Goal: Use online tool/utility: Utilize a website feature to perform a specific function

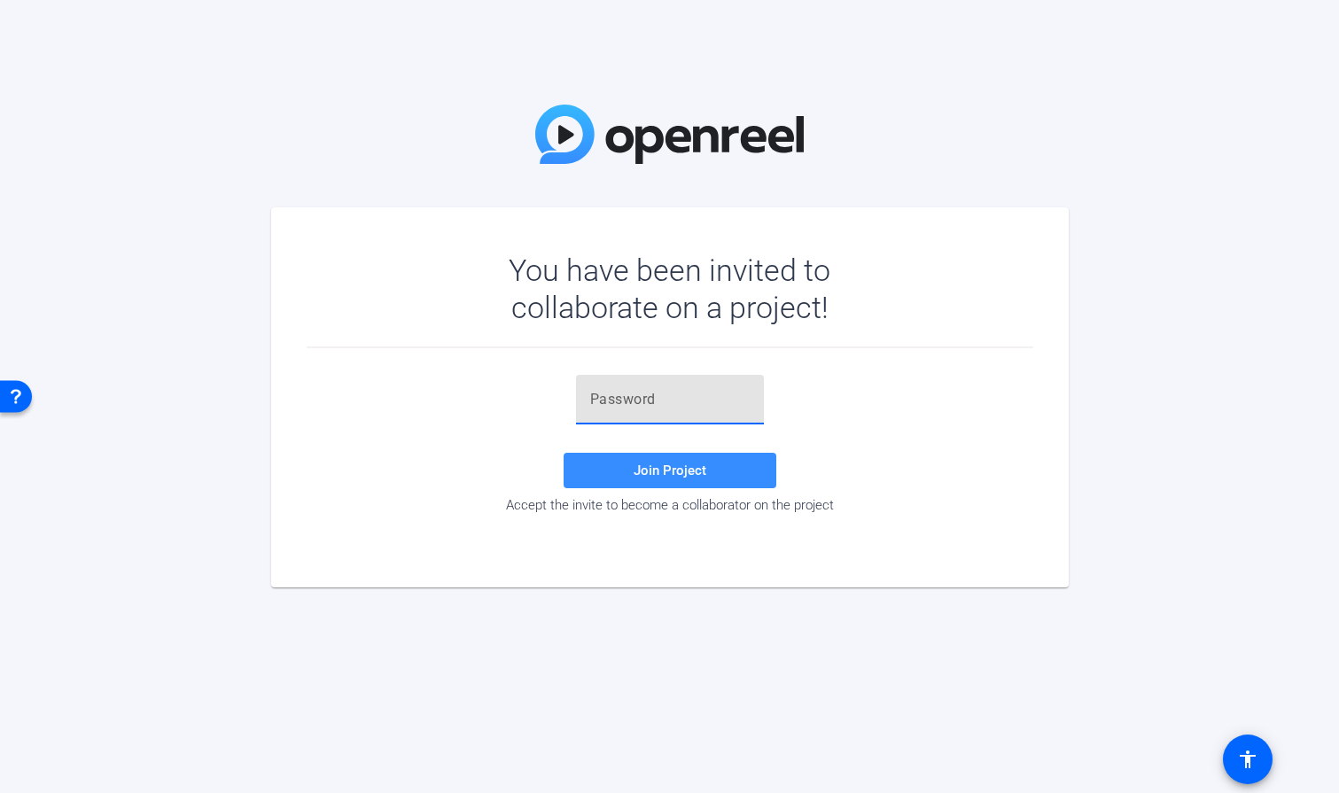
click at [613, 403] on input "text" at bounding box center [669, 399] width 159 height 21
paste input "6Lkb=q"
type input "6Lkb=q"
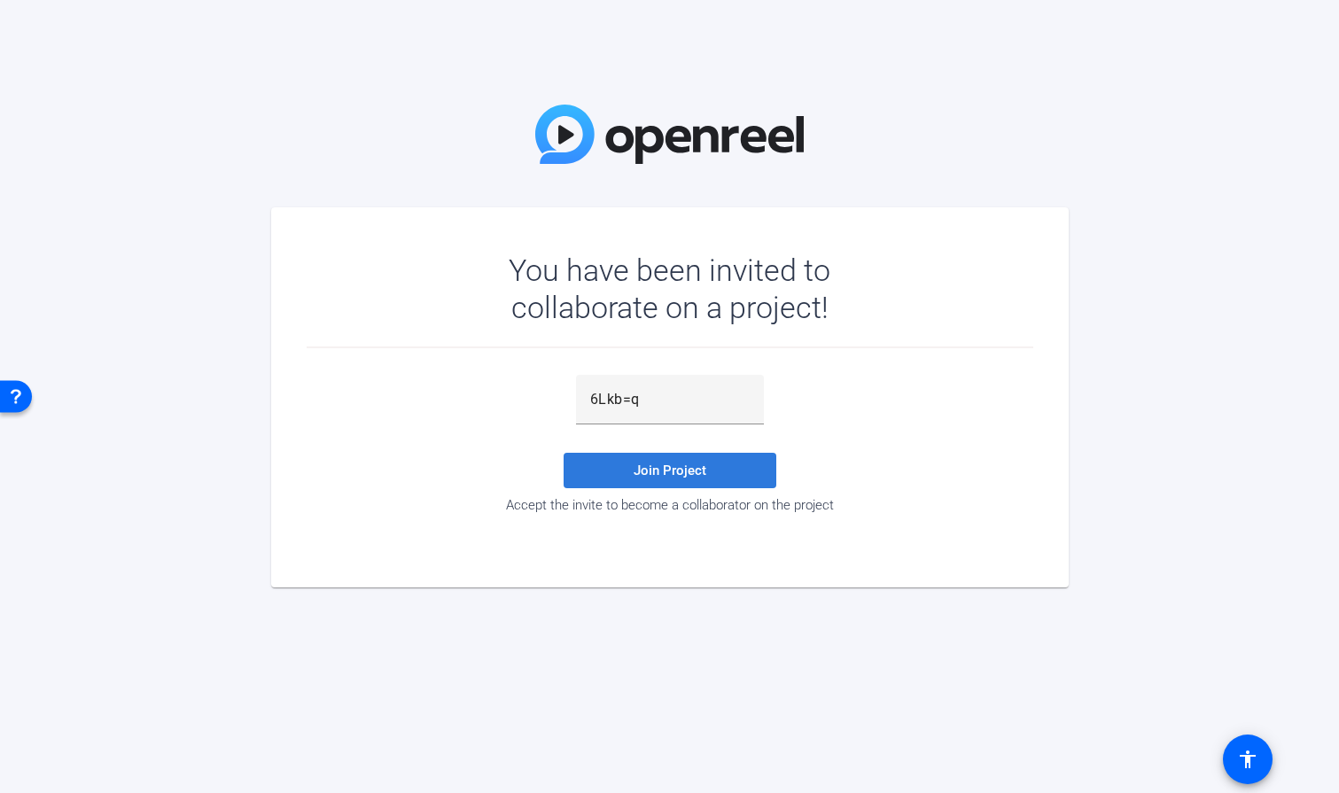
click at [675, 463] on span "Join Project" at bounding box center [669, 470] width 73 height 16
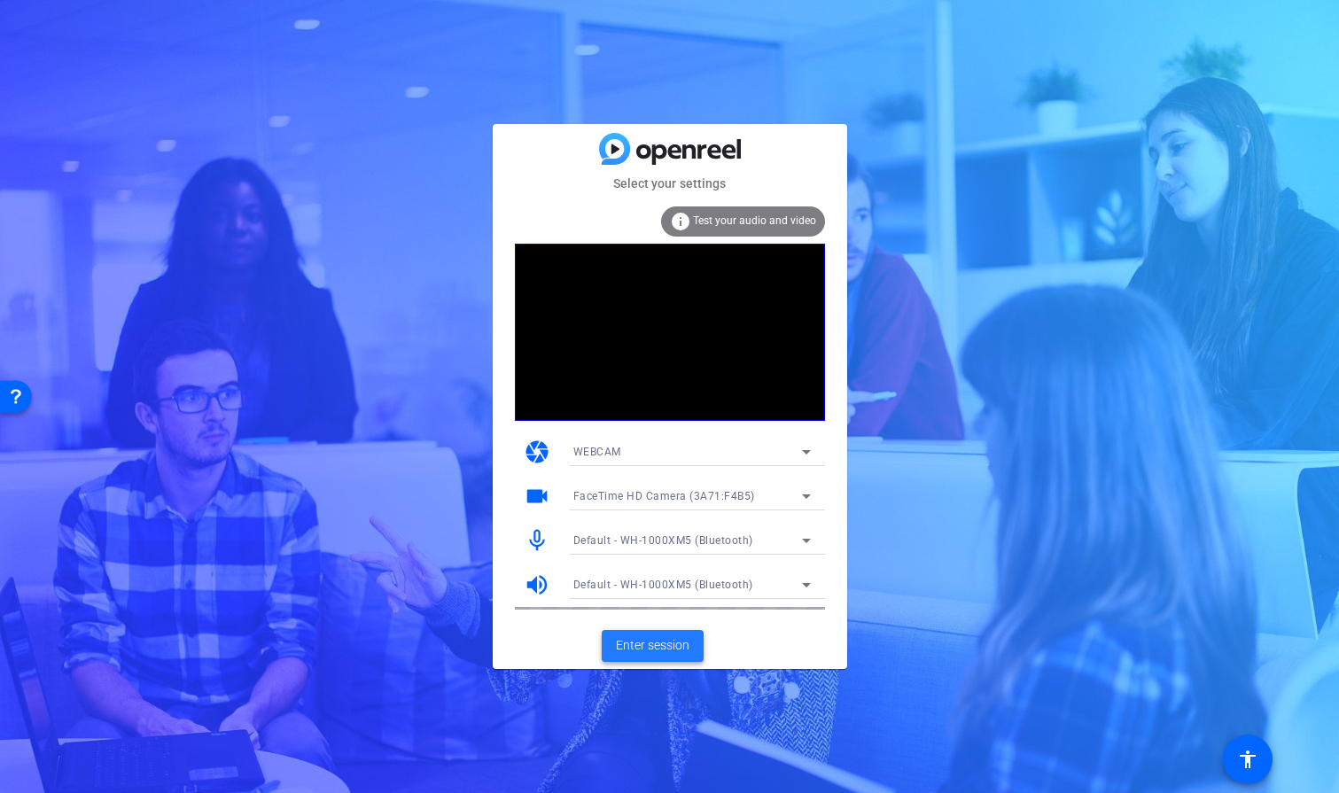
click at [658, 638] on span "Enter session" at bounding box center [653, 645] width 74 height 19
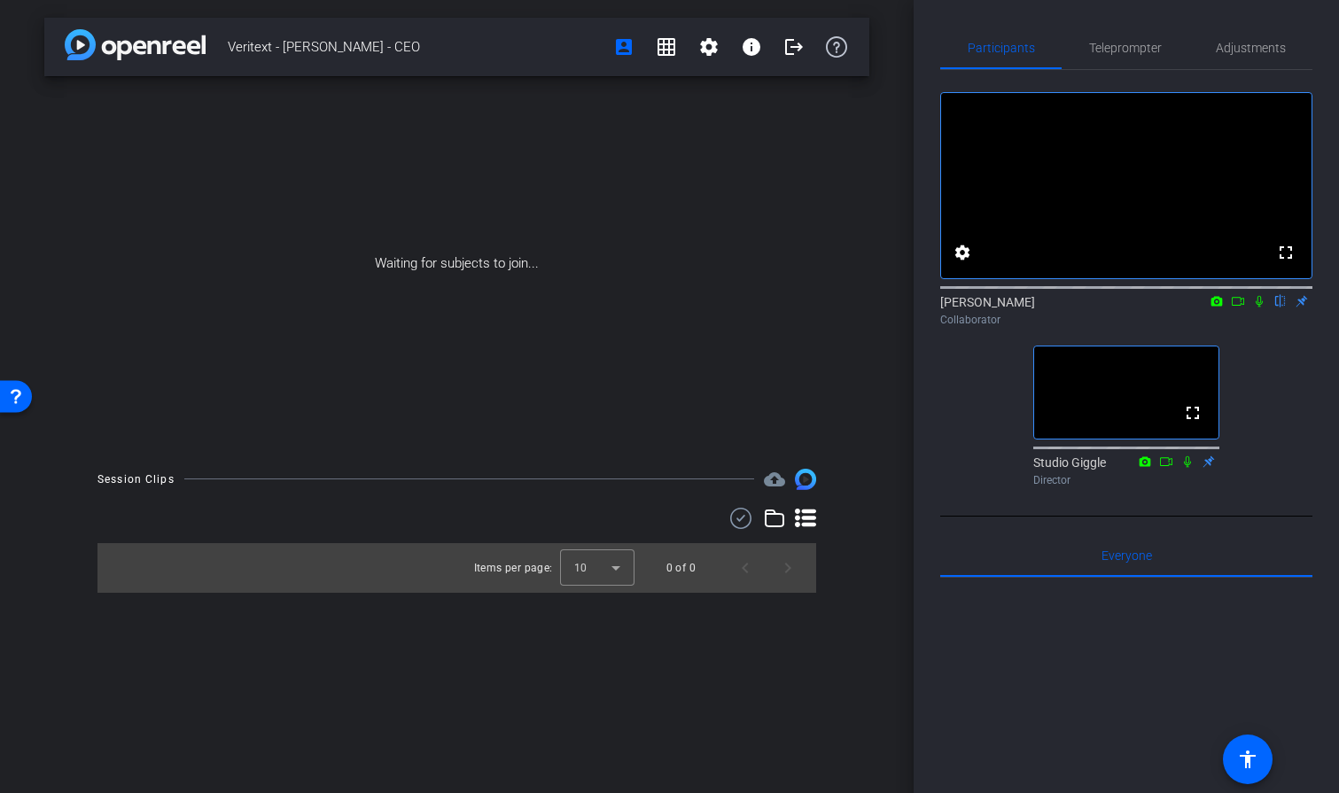
click at [1255, 307] on icon at bounding box center [1258, 302] width 7 height 12
click at [1255, 307] on icon at bounding box center [1260, 302] width 10 height 12
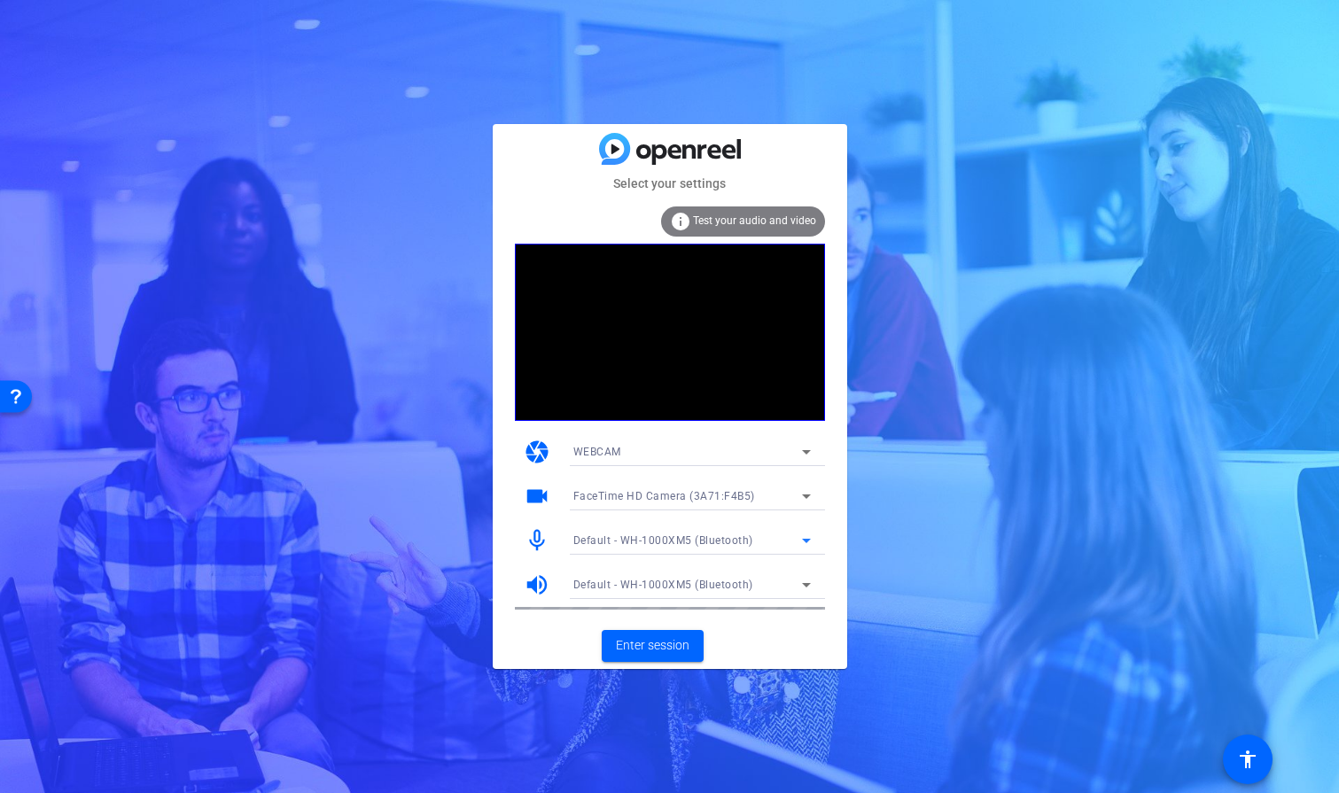
click at [802, 540] on icon at bounding box center [806, 540] width 21 height 21
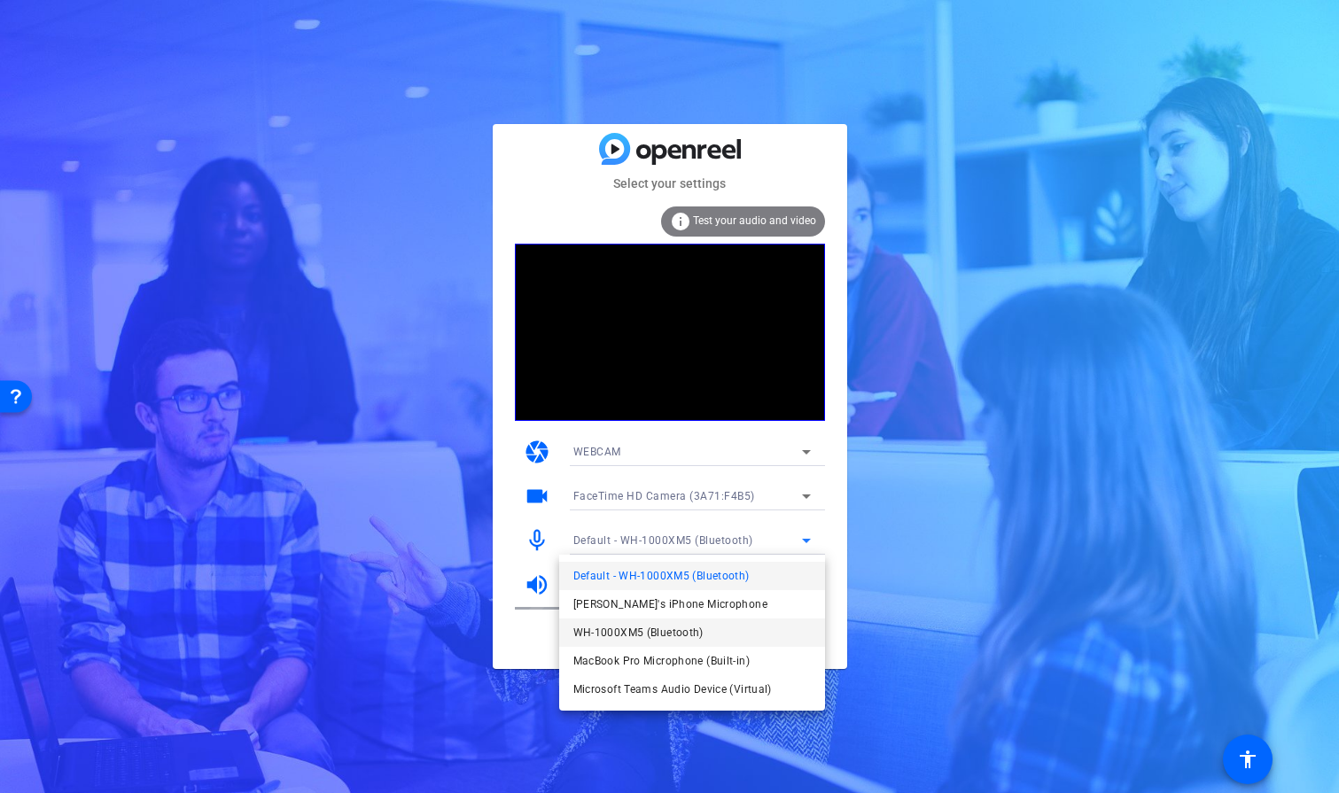
click at [742, 634] on mat-option "WH-1000XM5 (Bluetooth)" at bounding box center [692, 632] width 266 height 28
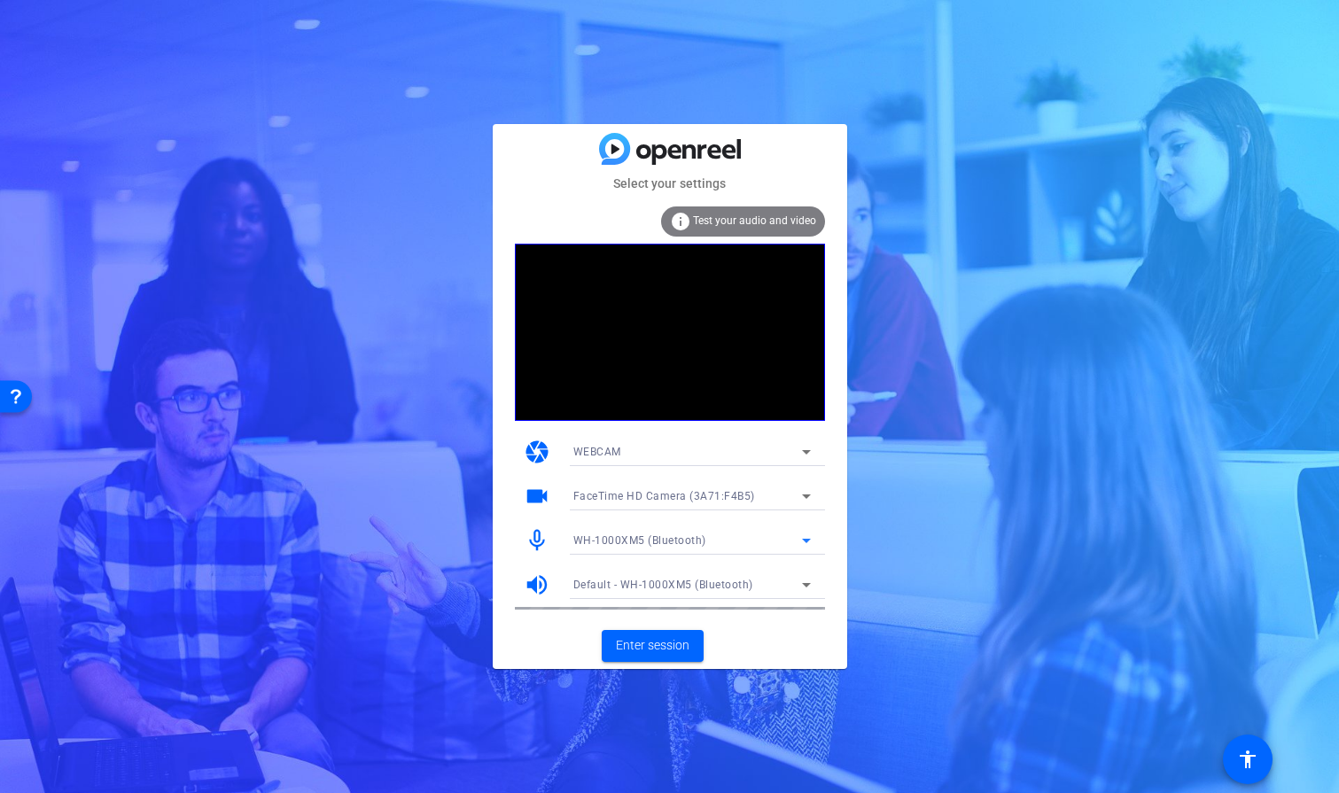
click at [805, 586] on icon at bounding box center [806, 585] width 9 height 4
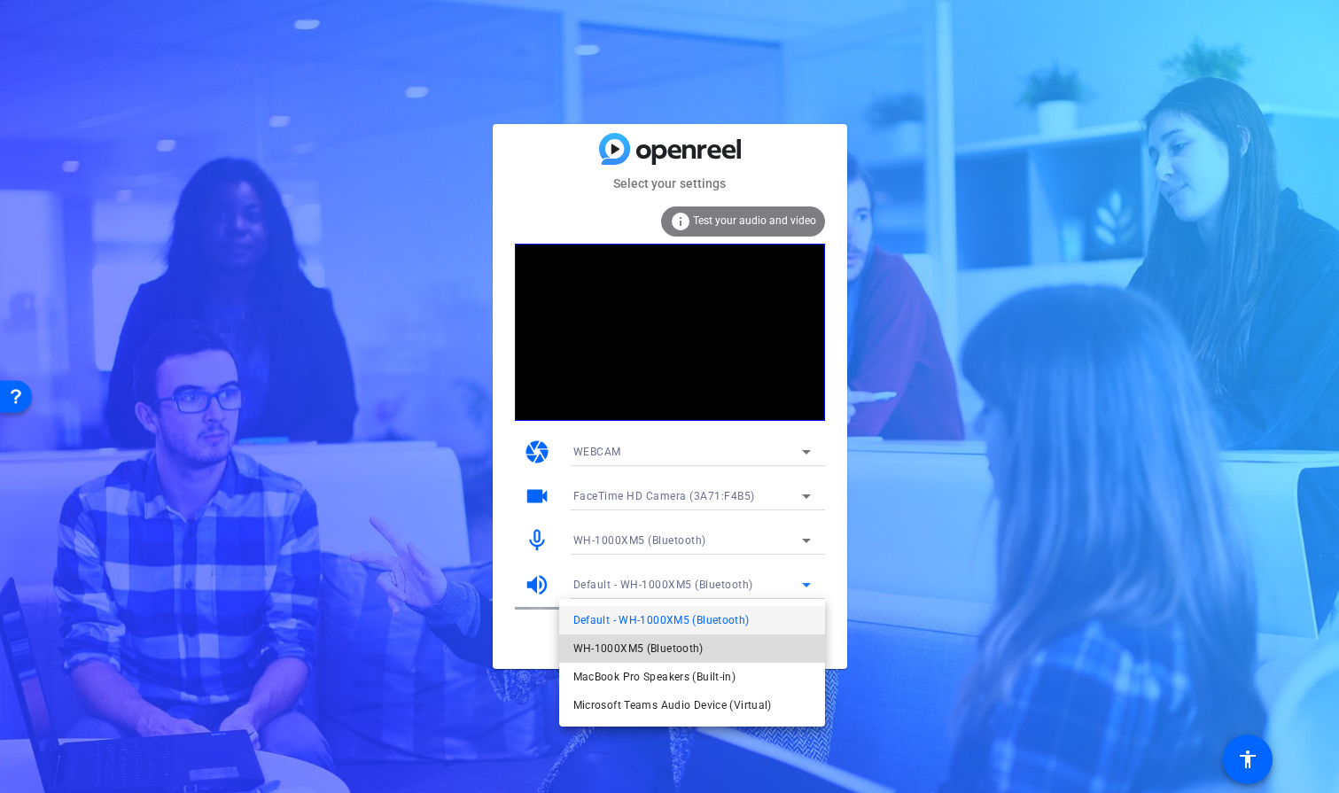
click at [772, 646] on mat-option "WH-1000XM5 (Bluetooth)" at bounding box center [692, 648] width 266 height 28
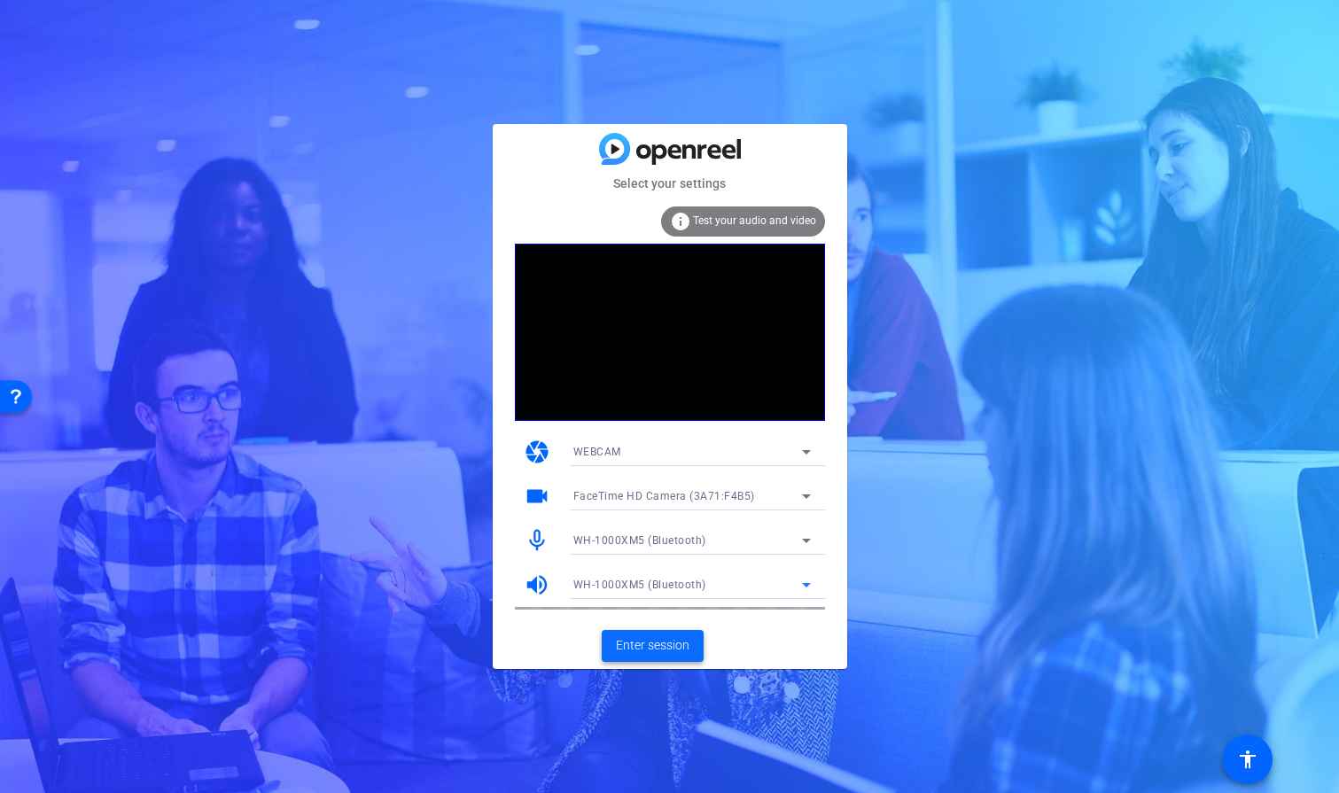
click at [670, 643] on span "Enter session" at bounding box center [653, 645] width 74 height 19
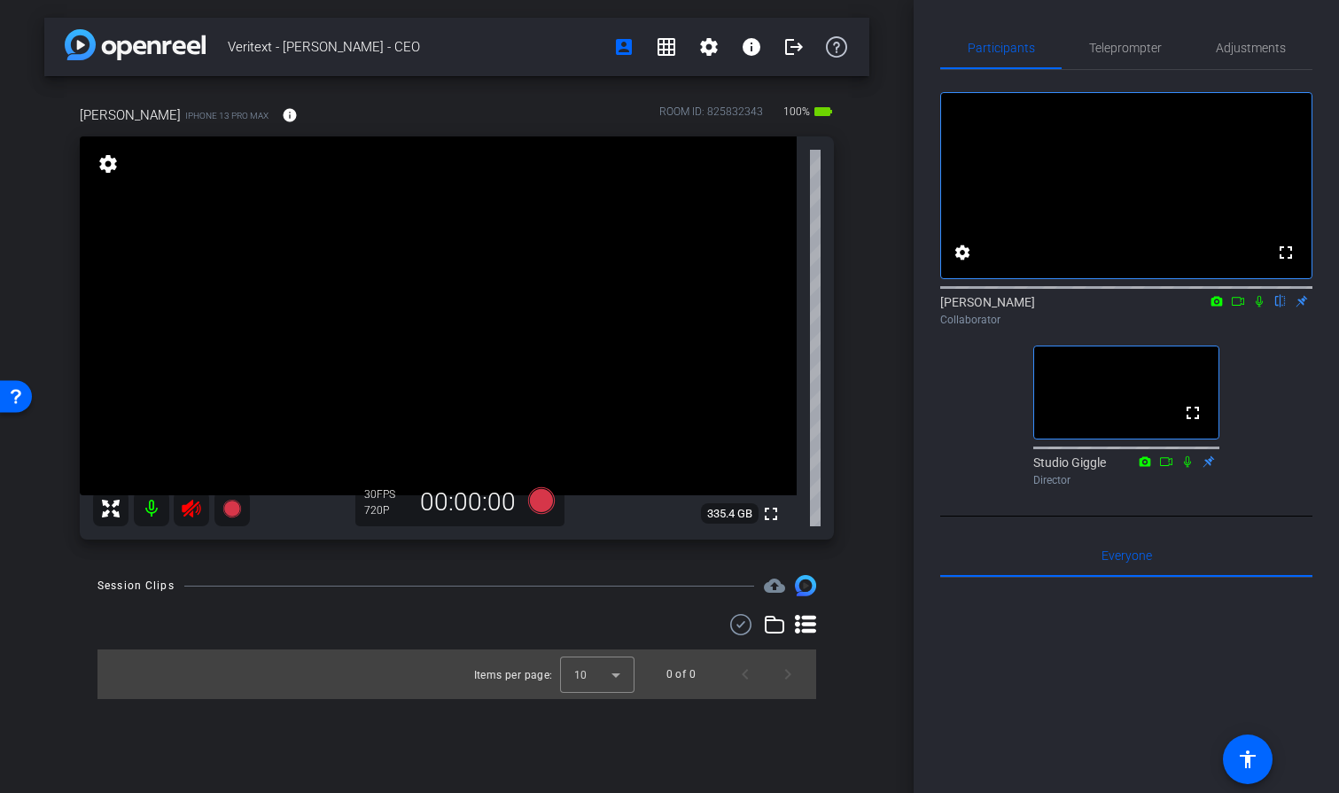
click at [186, 505] on icon at bounding box center [191, 509] width 19 height 18
click at [1243, 43] on span "Adjustments" at bounding box center [1251, 48] width 70 height 12
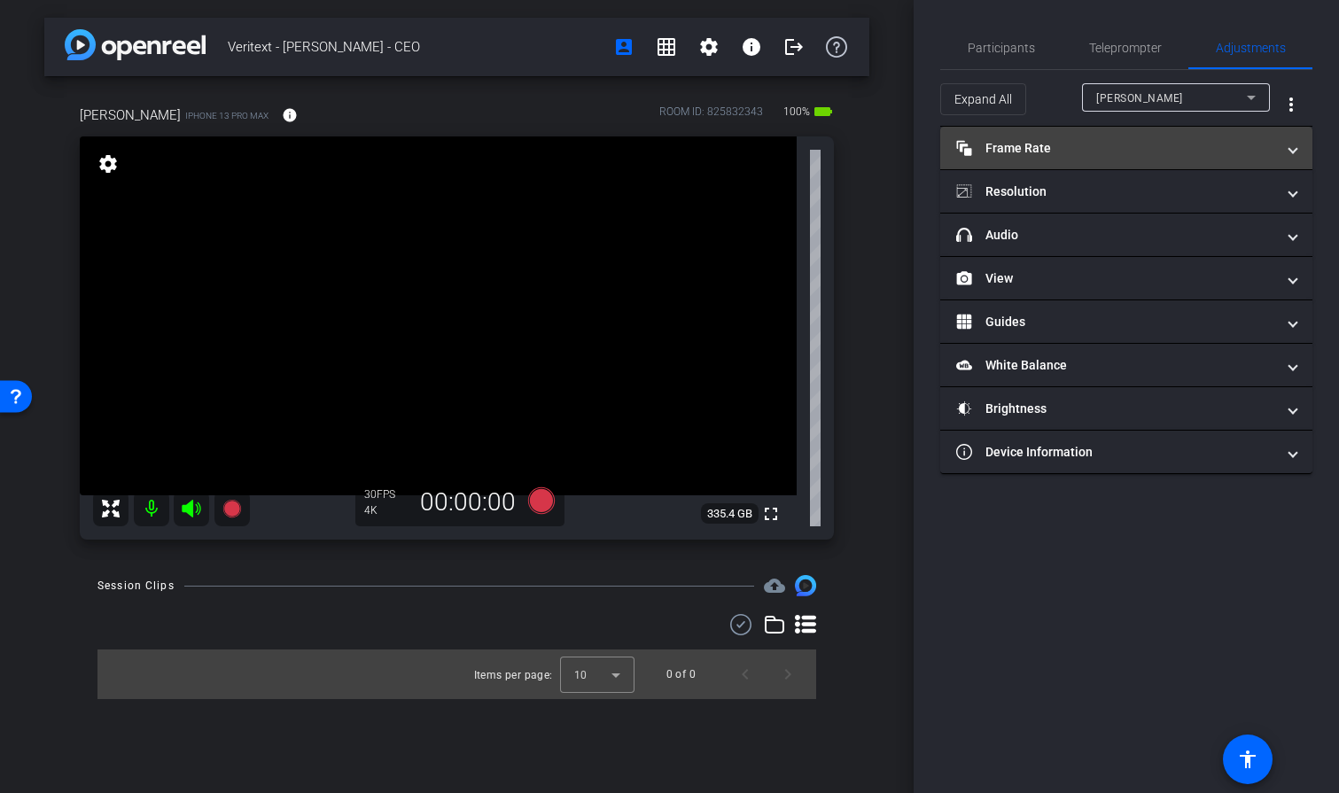
click at [1294, 146] on span at bounding box center [1292, 148] width 7 height 19
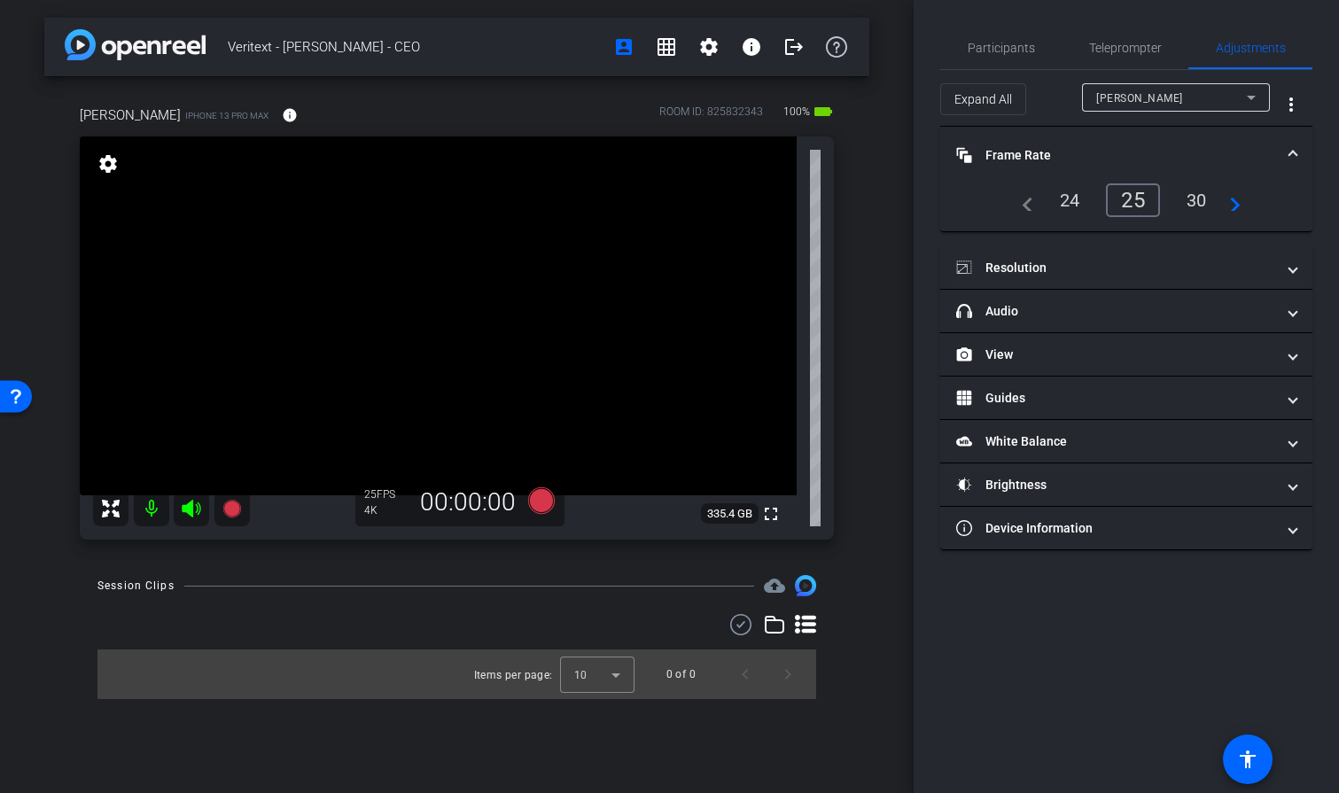
click at [1121, 211] on div "25" at bounding box center [1133, 200] width 54 height 34
click at [1285, 143] on mat-expansion-panel-header "Frame Rate Frame Rate" at bounding box center [1126, 155] width 372 height 57
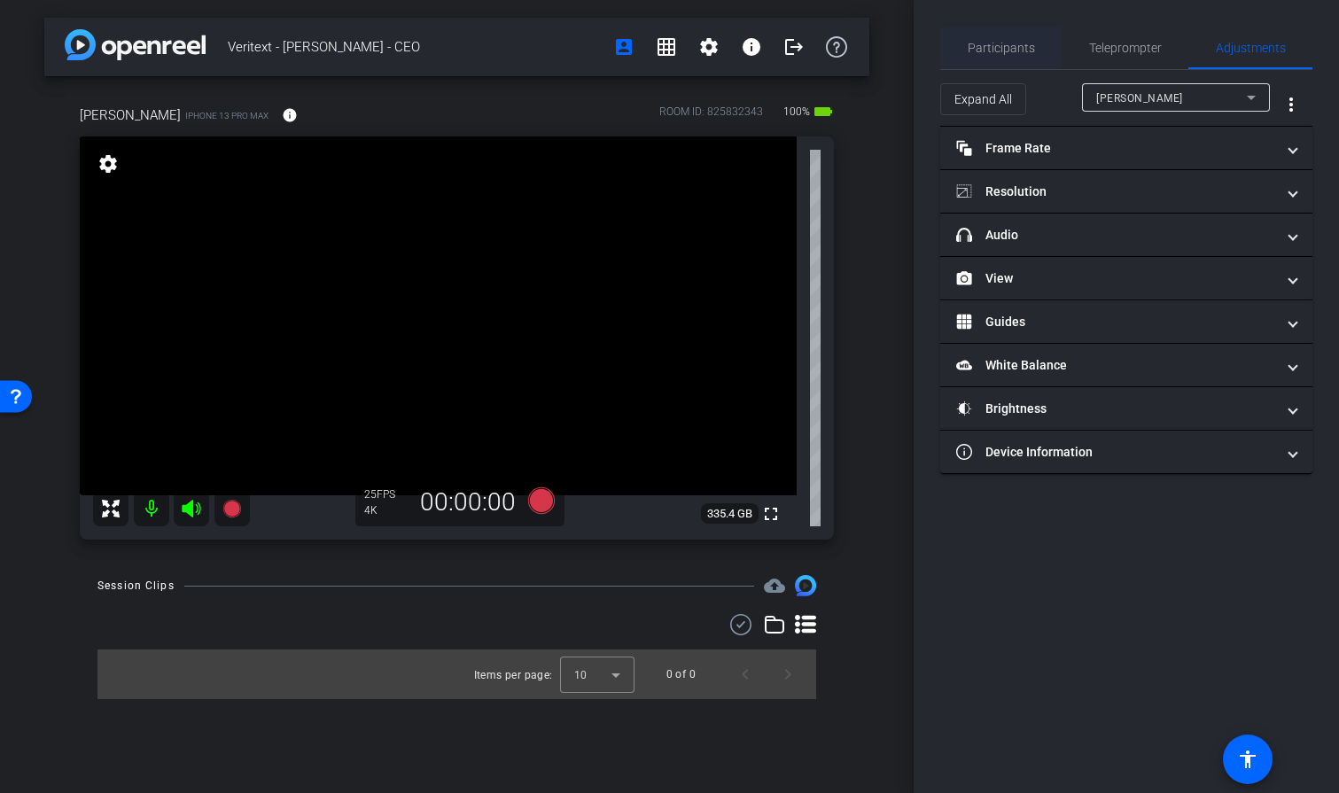
click at [1024, 42] on span "Participants" at bounding box center [1000, 48] width 67 height 12
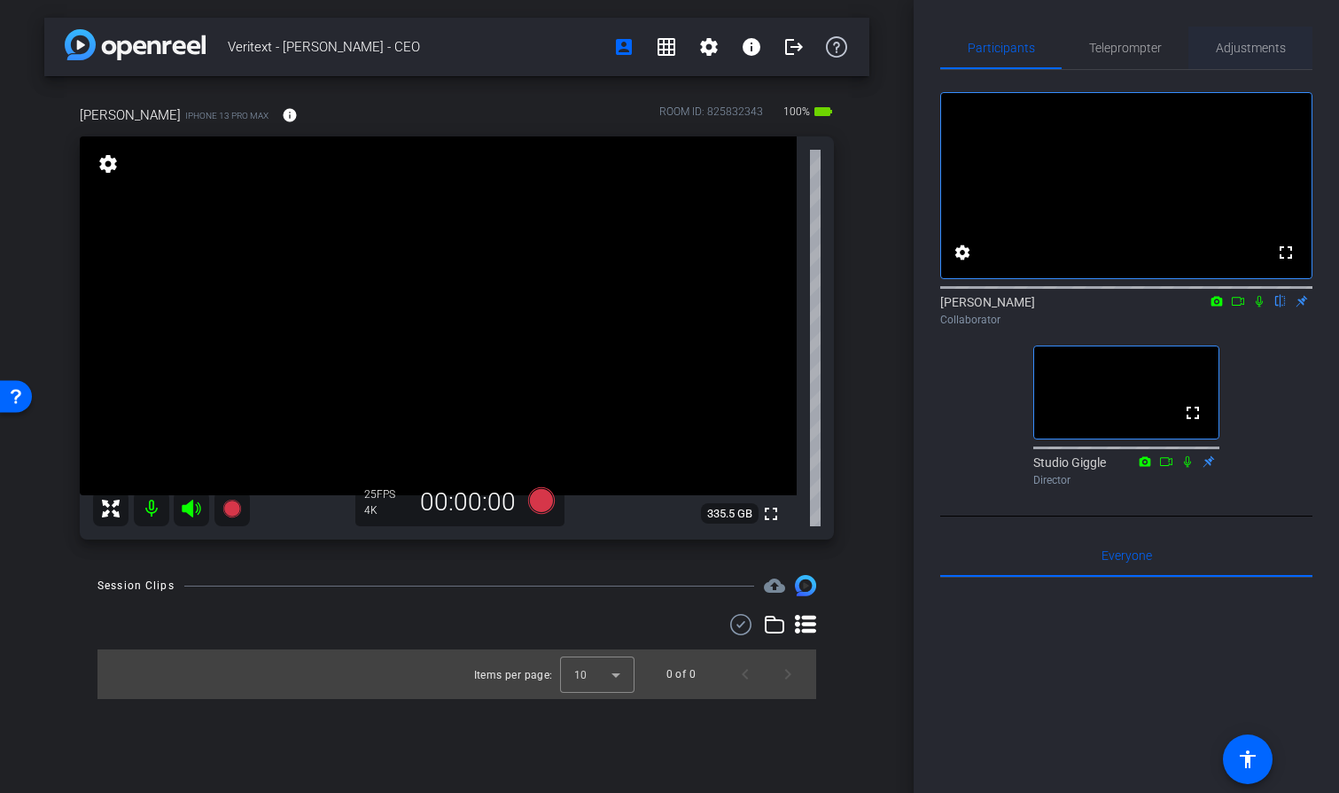
click at [1237, 43] on span "Adjustments" at bounding box center [1251, 48] width 70 height 12
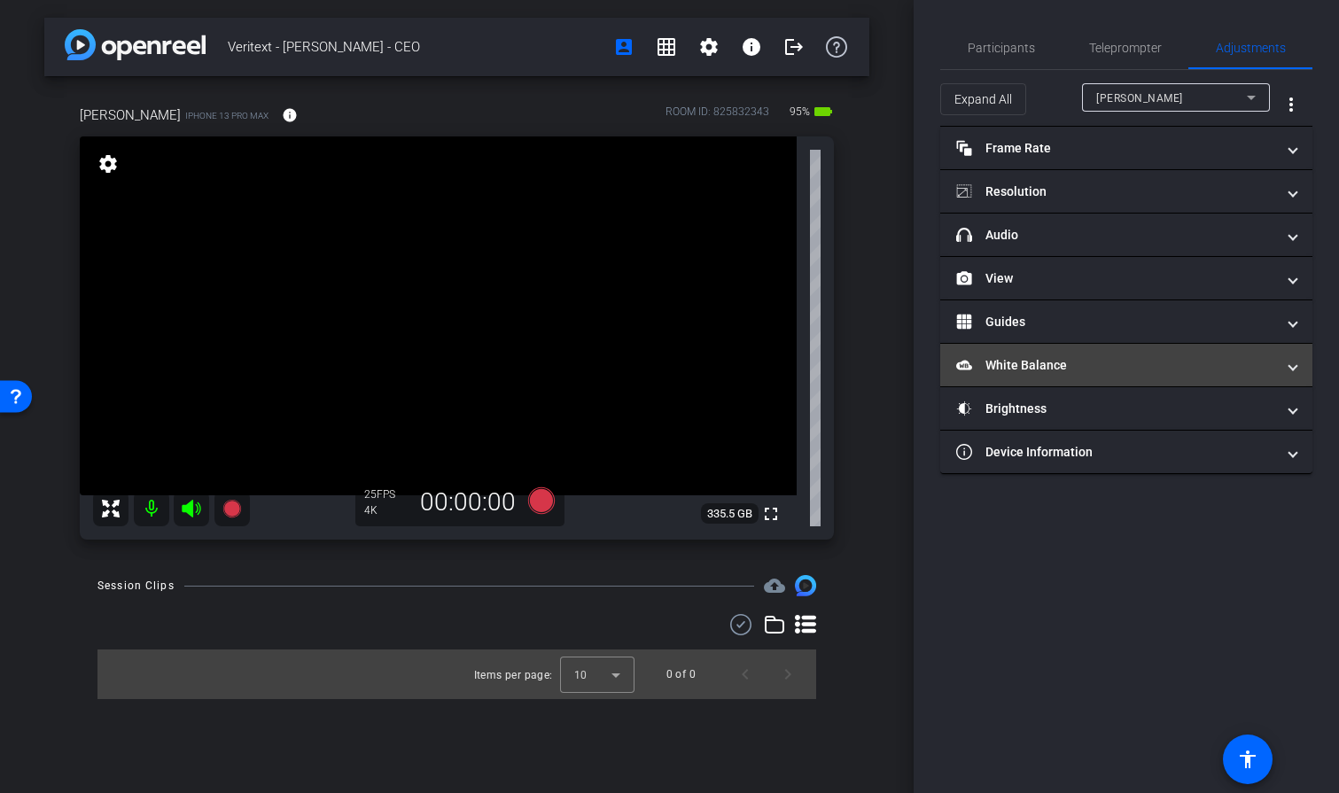
click at [1001, 370] on mat-panel-title "White Balance White Balance" at bounding box center [1115, 365] width 319 height 19
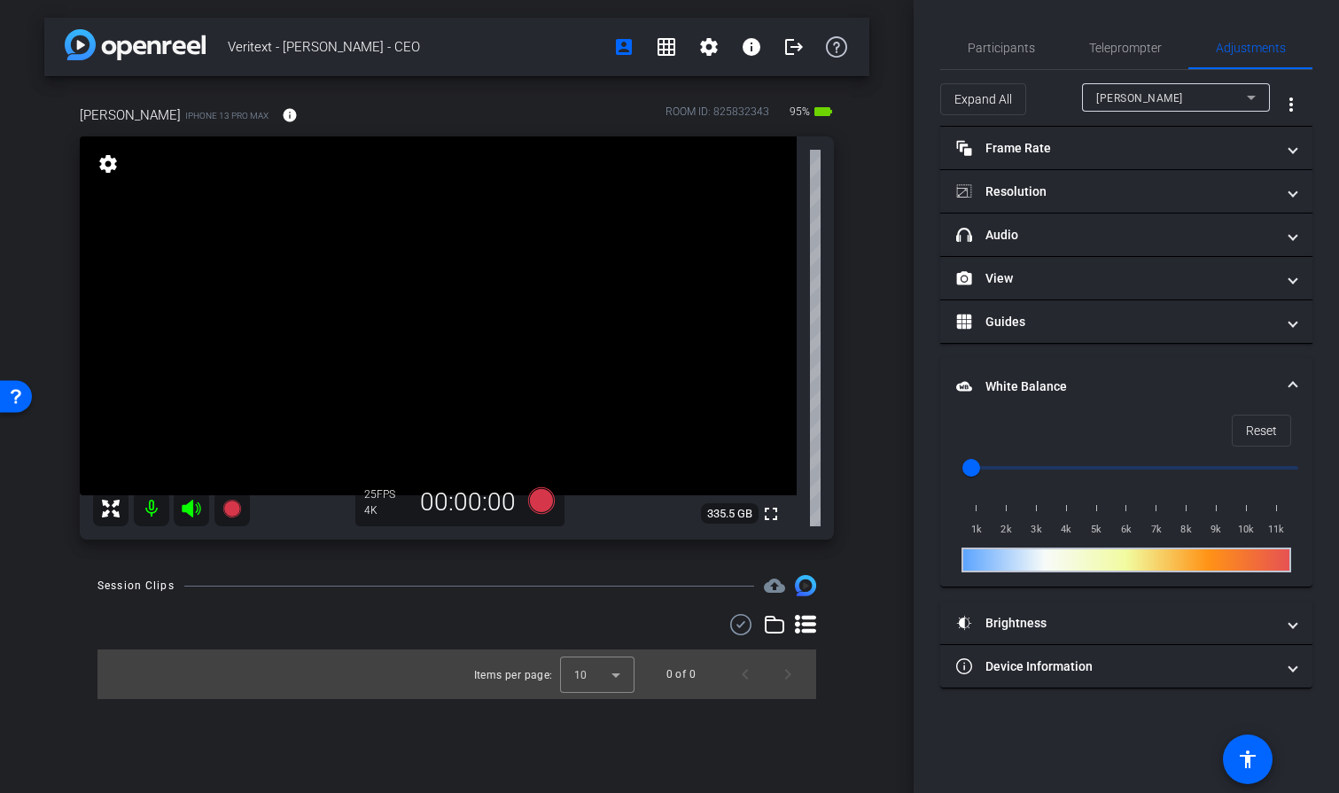
click at [1025, 465] on input "range" at bounding box center [1133, 467] width 367 height 39
drag, startPoint x: 1025, startPoint y: 465, endPoint x: 1176, endPoint y: 474, distance: 150.9
click at [1176, 474] on input "range" at bounding box center [1133, 467] width 367 height 39
drag, startPoint x: 1176, startPoint y: 474, endPoint x: 943, endPoint y: 476, distance: 233.0
click at [950, 476] on input "range" at bounding box center [1133, 467] width 367 height 39
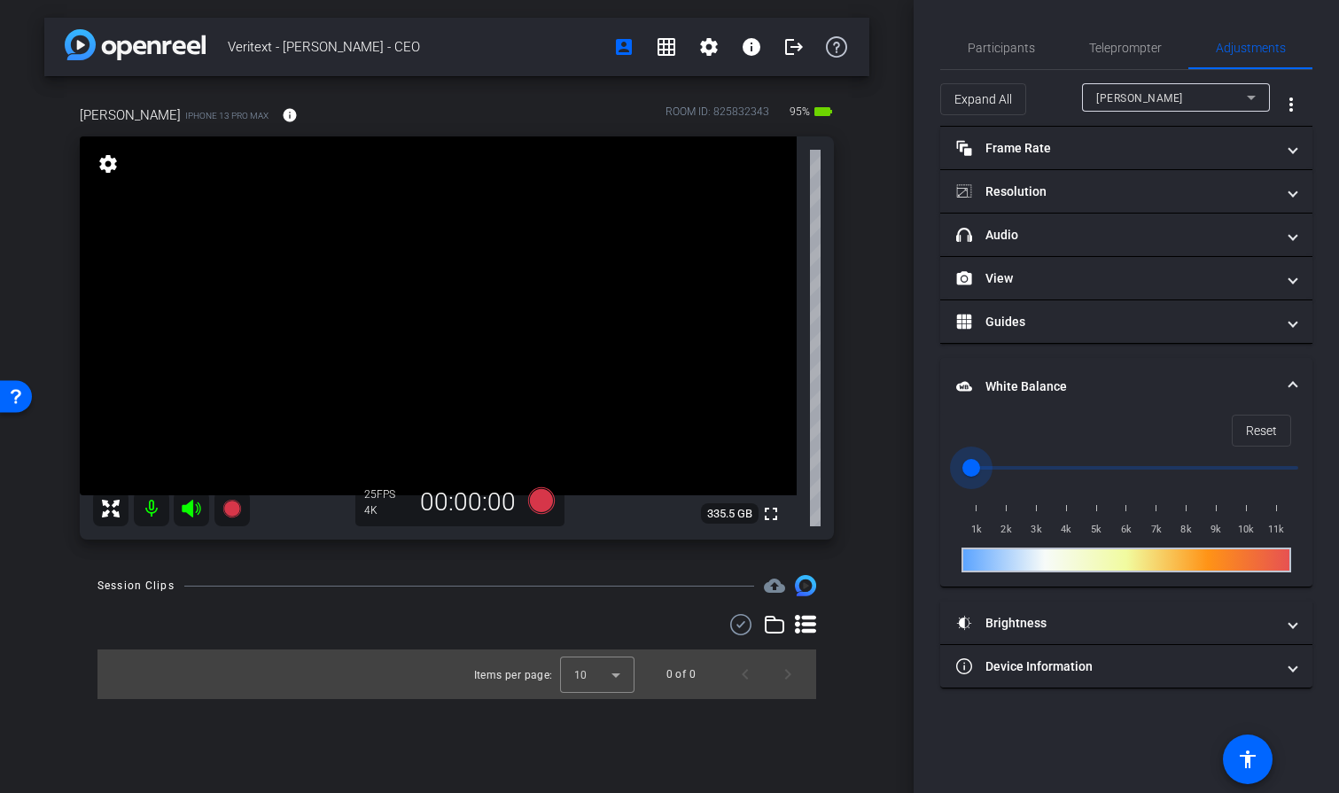
type input "1500"
click at [989, 464] on input "range" at bounding box center [1133, 467] width 367 height 39
click at [1296, 380] on mat-expansion-panel-header "White Balance White Balance" at bounding box center [1126, 386] width 372 height 57
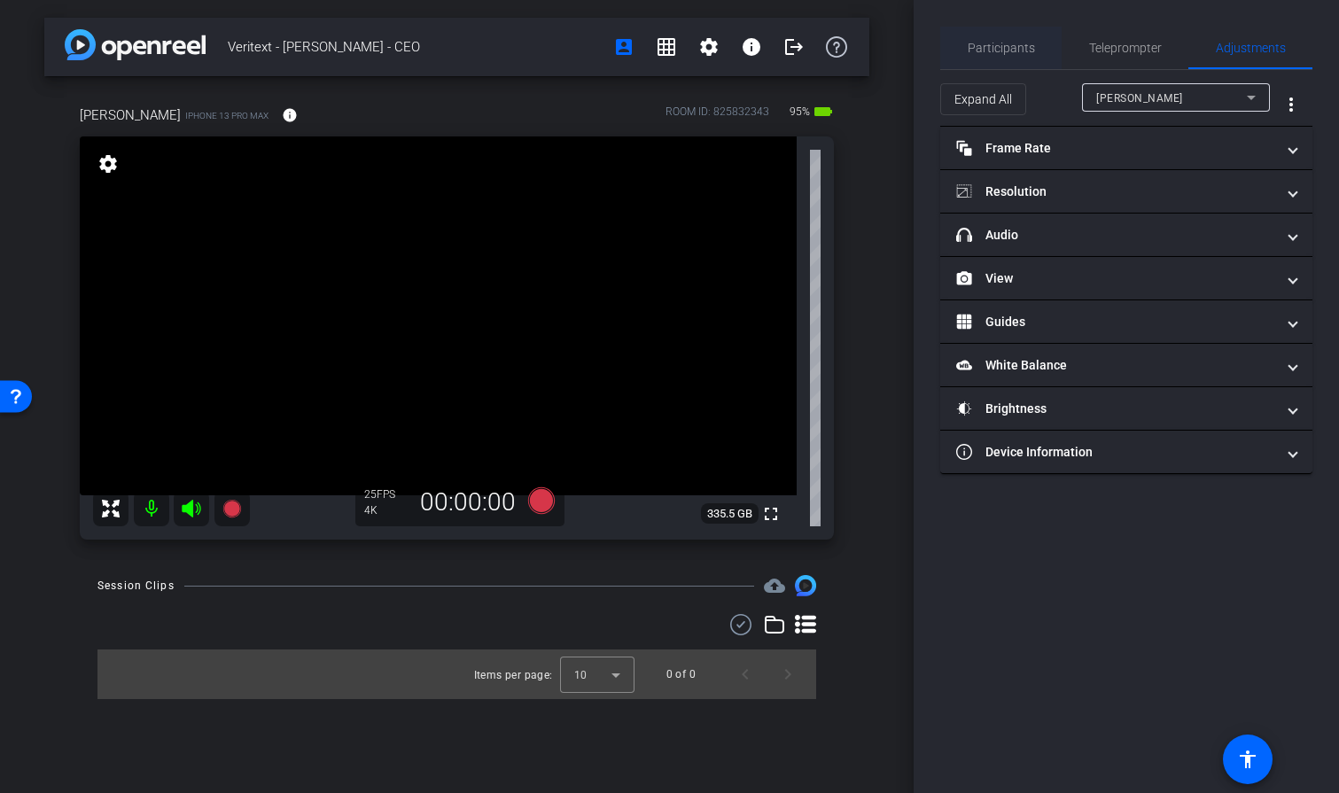
click at [1007, 54] on span "Participants" at bounding box center [1000, 48] width 67 height 12
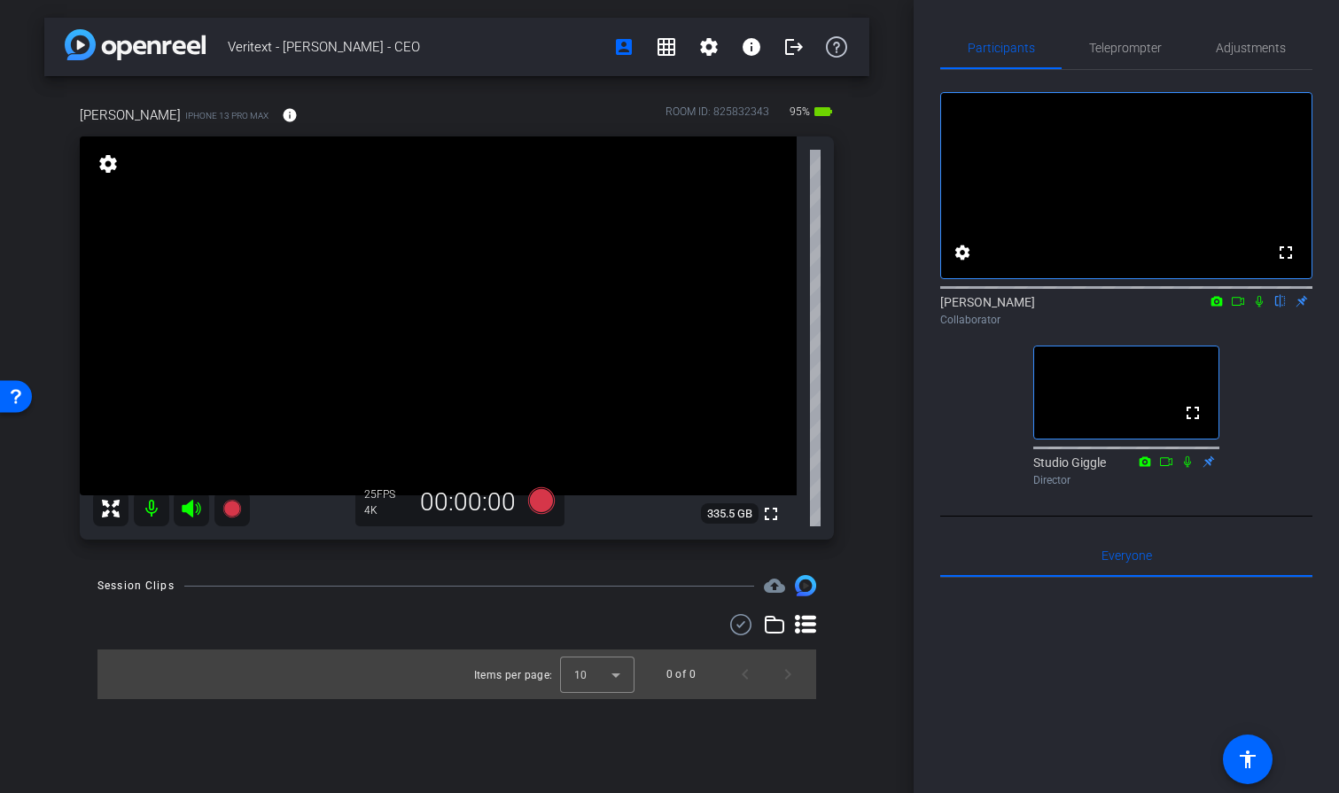
click at [1261, 307] on icon at bounding box center [1259, 301] width 14 height 12
click at [1241, 307] on icon at bounding box center [1238, 301] width 14 height 12
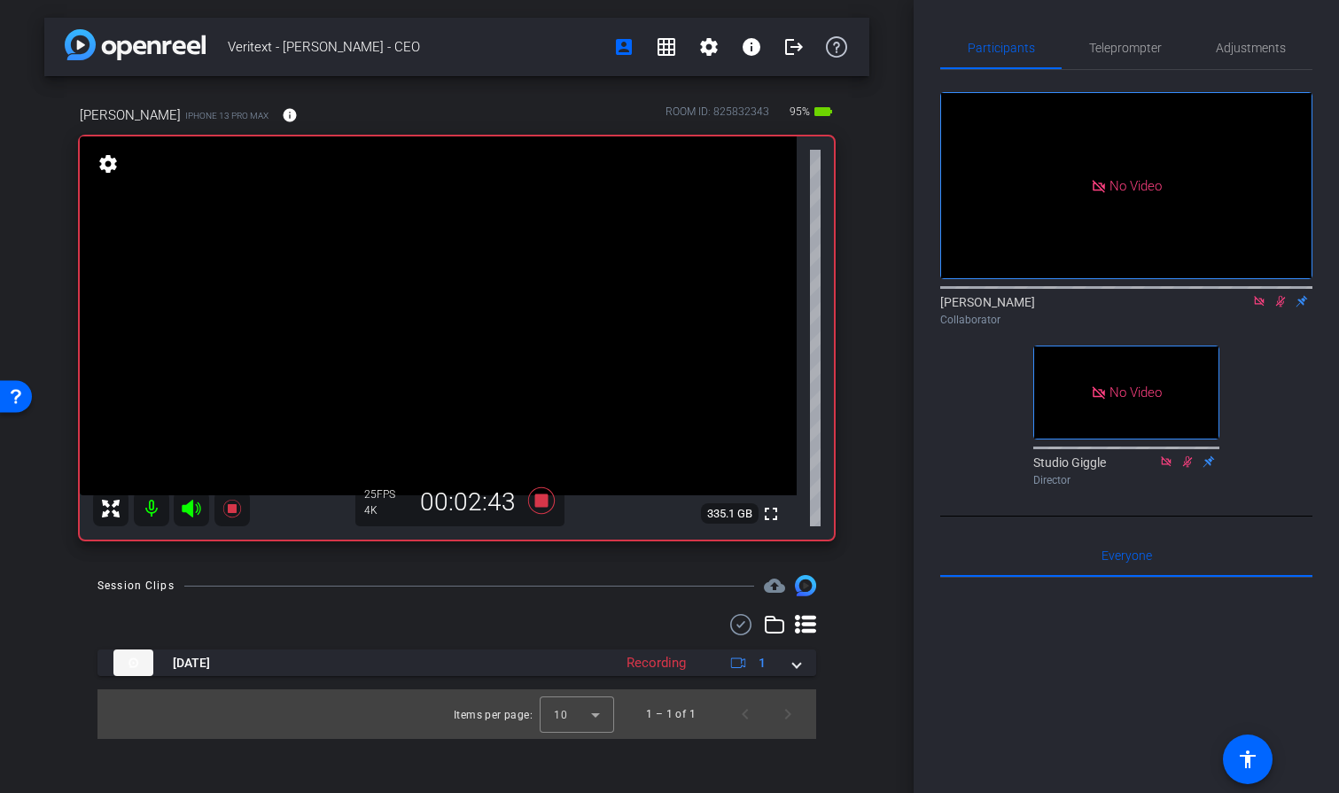
click at [1283, 307] on icon at bounding box center [1280, 301] width 14 height 12
click at [1258, 306] on icon at bounding box center [1259, 301] width 10 height 10
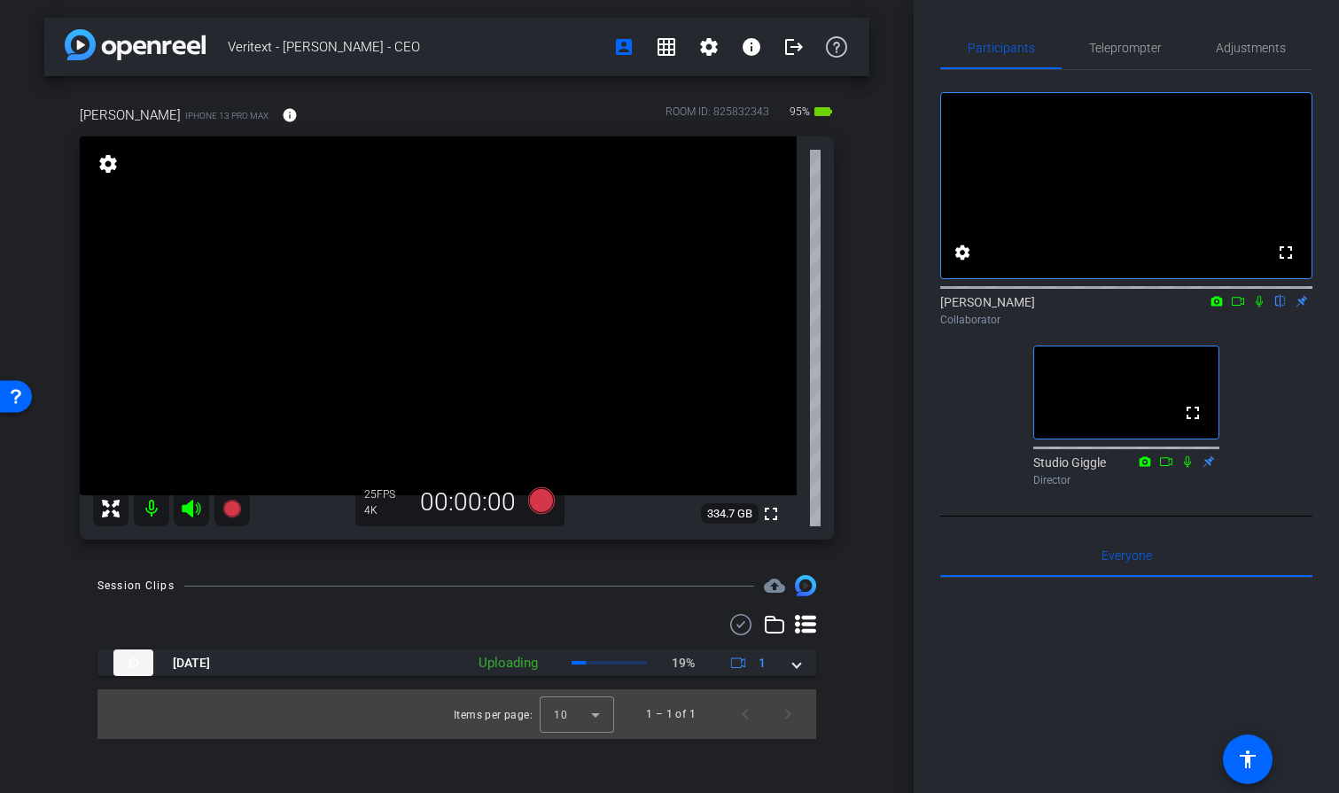
click at [1259, 307] on icon at bounding box center [1259, 301] width 14 height 12
click at [1238, 306] on icon at bounding box center [1237, 301] width 12 height 9
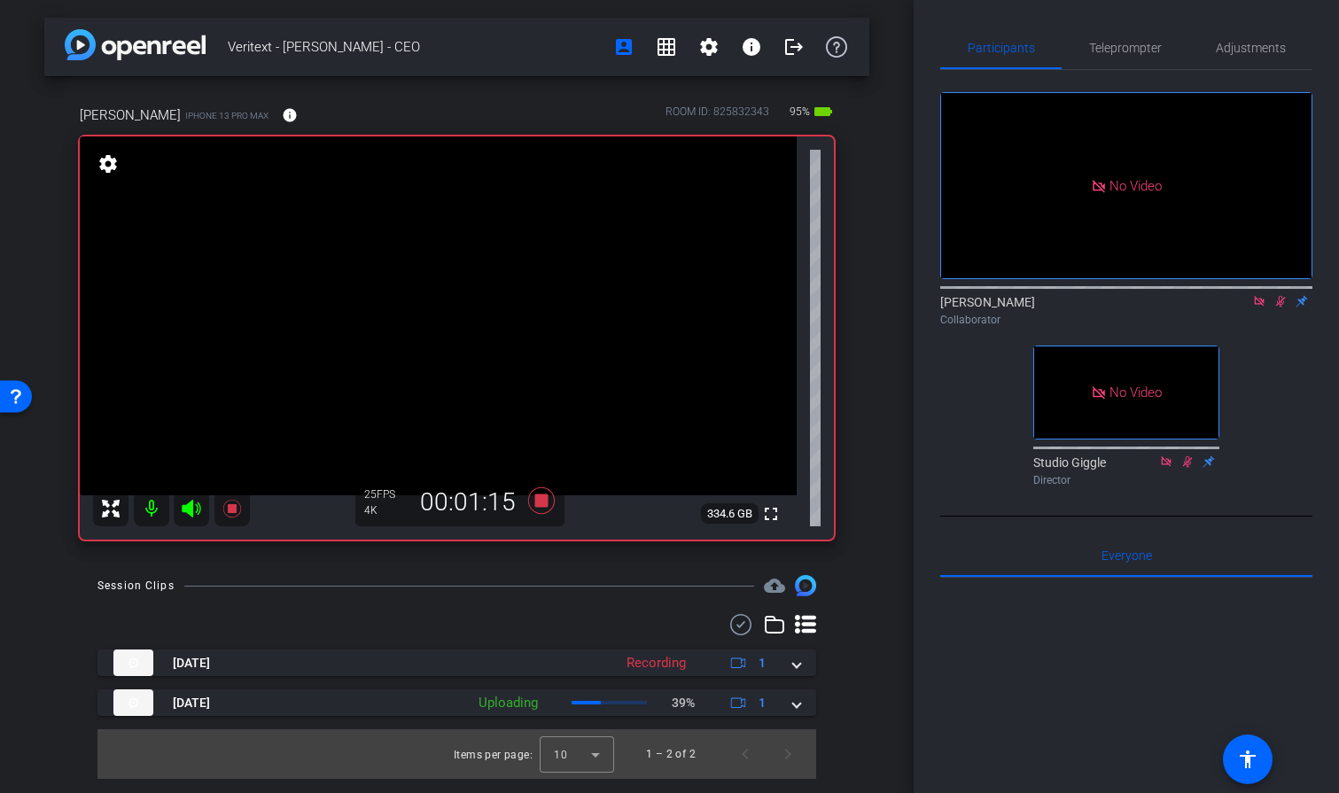
click at [1278, 307] on icon at bounding box center [1281, 302] width 10 height 12
click at [1255, 307] on icon at bounding box center [1259, 301] width 14 height 12
click at [540, 501] on icon at bounding box center [540, 500] width 27 height 27
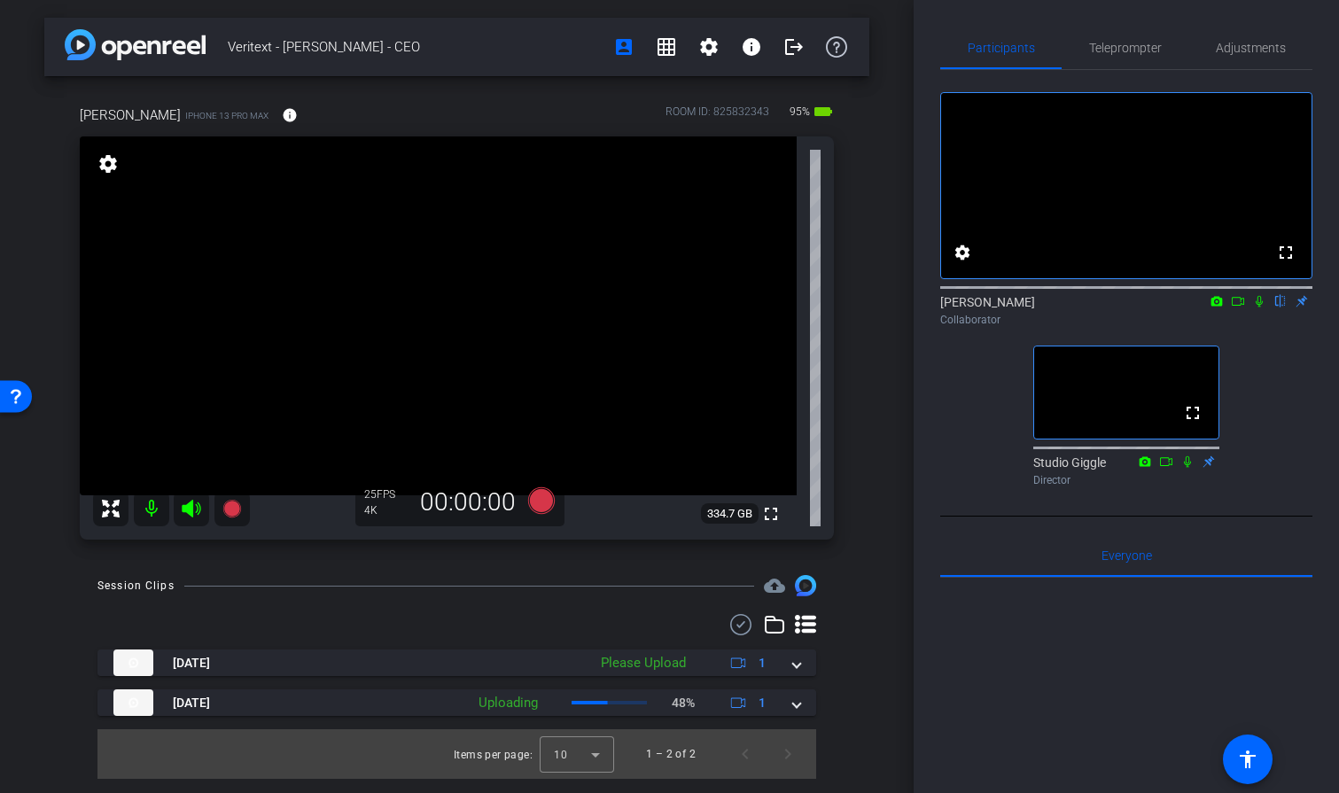
click at [1257, 307] on icon at bounding box center [1259, 301] width 14 height 12
click at [1239, 307] on icon at bounding box center [1238, 301] width 14 height 12
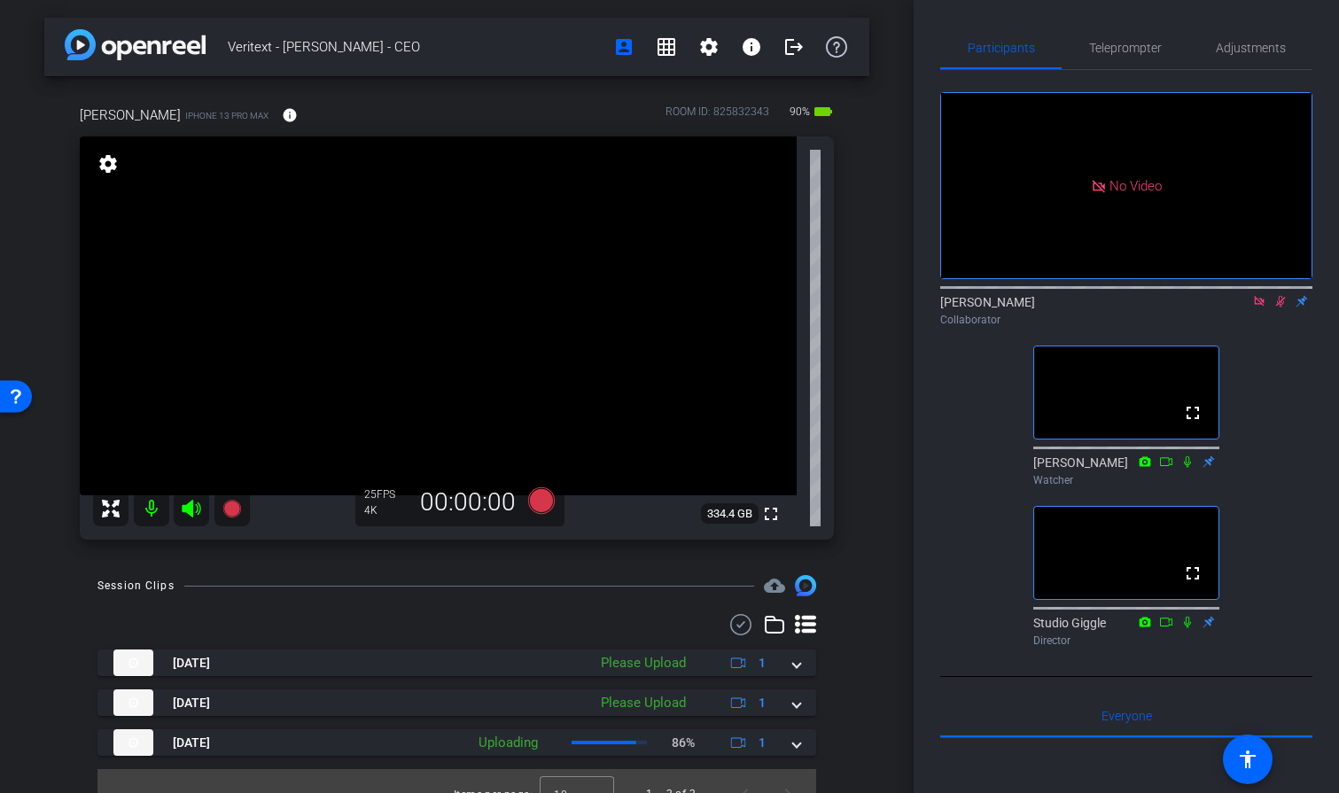
click at [1275, 307] on icon at bounding box center [1280, 301] width 14 height 12
click at [1253, 307] on icon at bounding box center [1259, 301] width 14 height 12
click at [1254, 307] on icon at bounding box center [1259, 301] width 14 height 12
click at [1241, 306] on icon at bounding box center [1237, 301] width 12 height 9
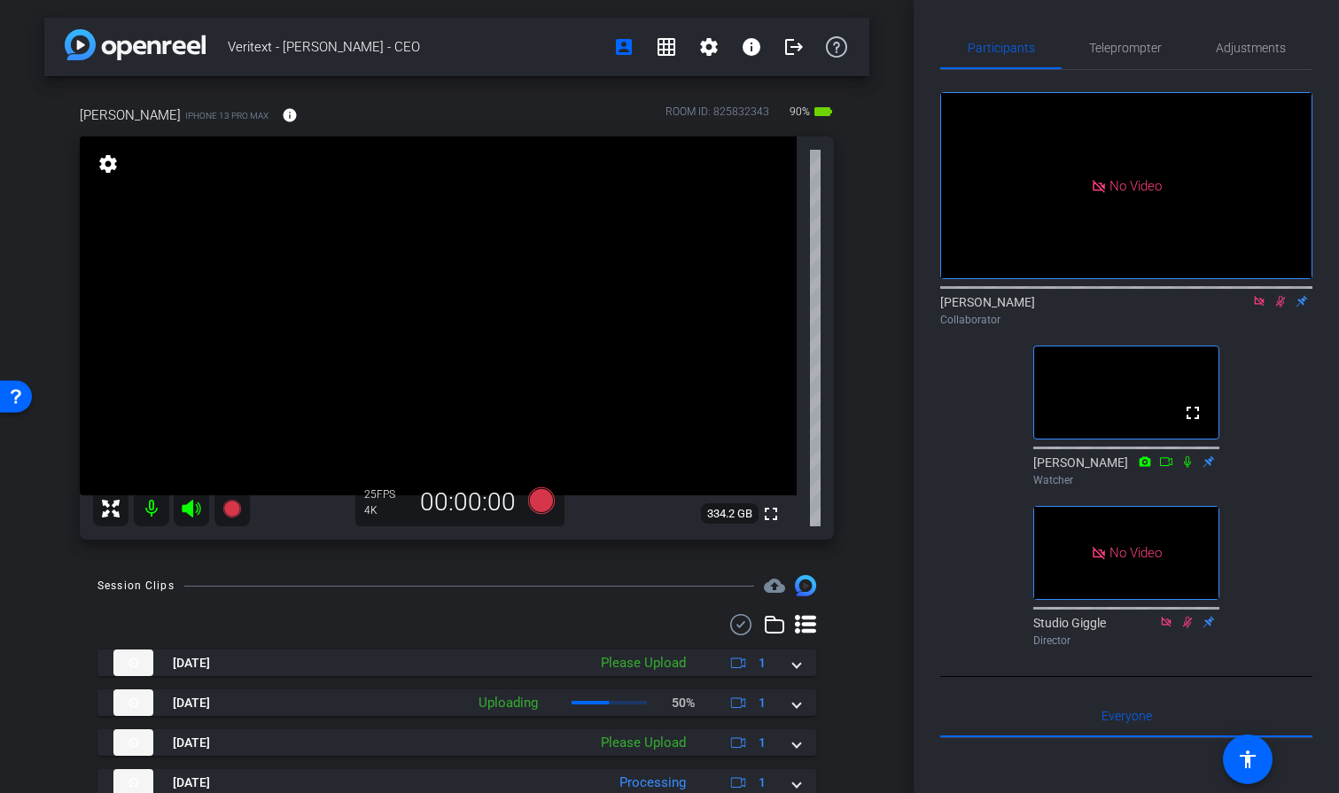
click at [1278, 307] on icon at bounding box center [1281, 302] width 10 height 12
click at [1262, 306] on icon at bounding box center [1259, 301] width 10 height 10
